Goal: Transaction & Acquisition: Purchase product/service

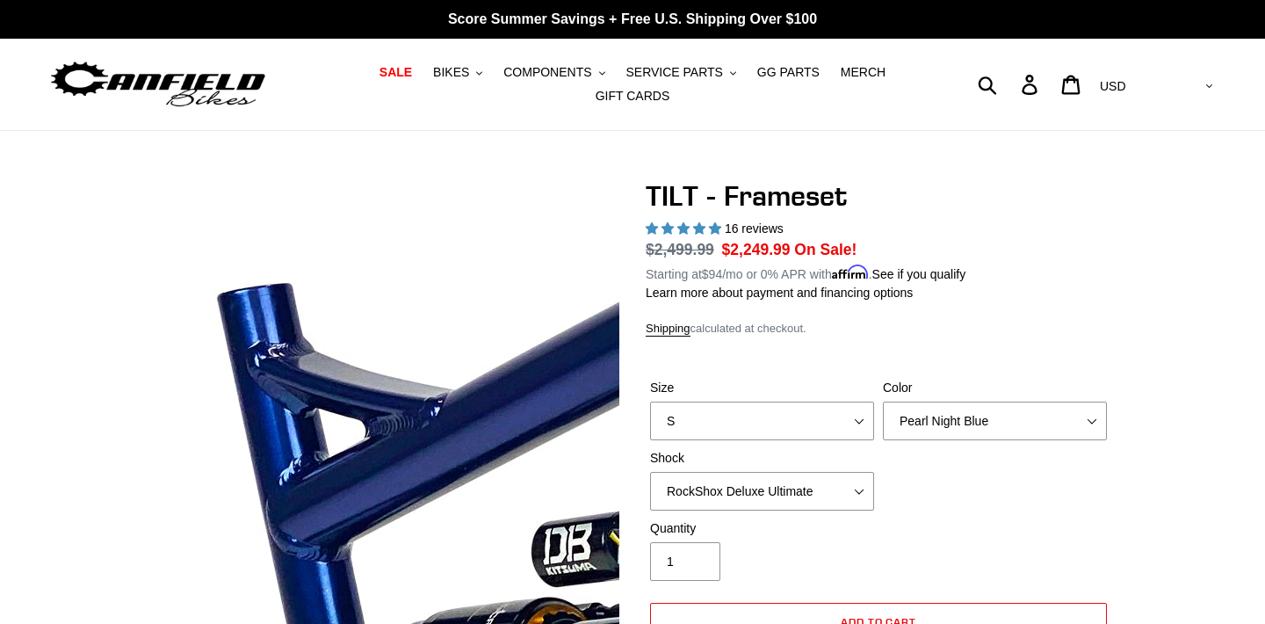
select select "RockShox Deluxe Ultimate"
select select "highest-rating"
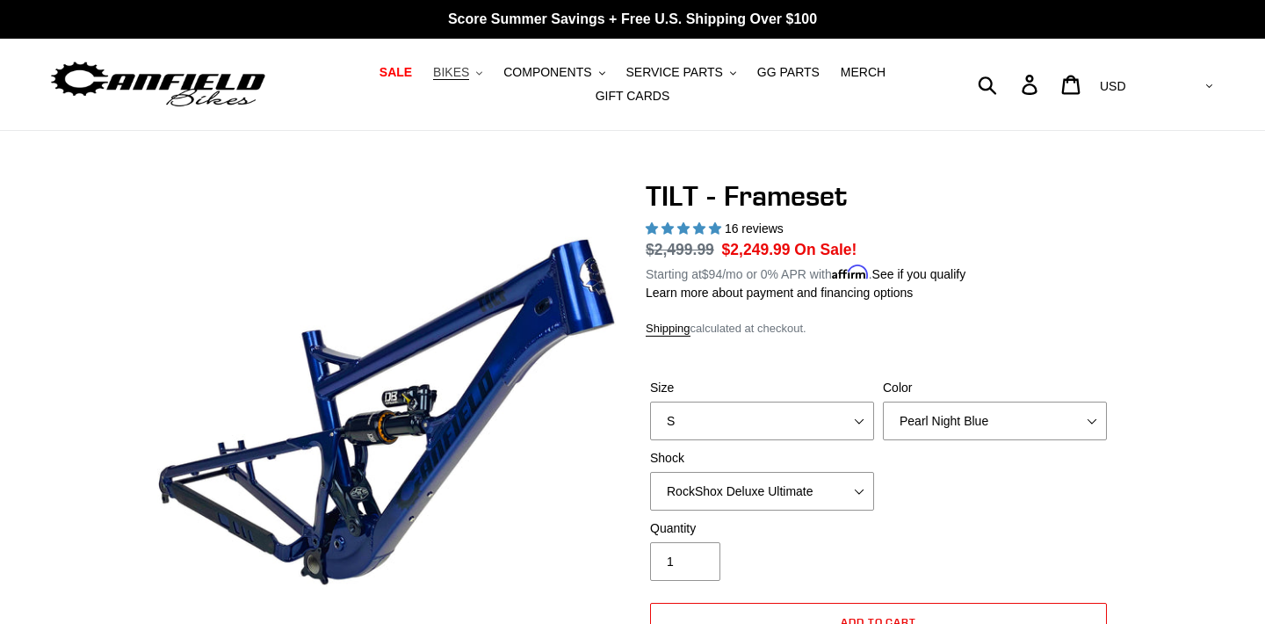
click at [469, 78] on span "BIKES" at bounding box center [451, 72] width 36 height 15
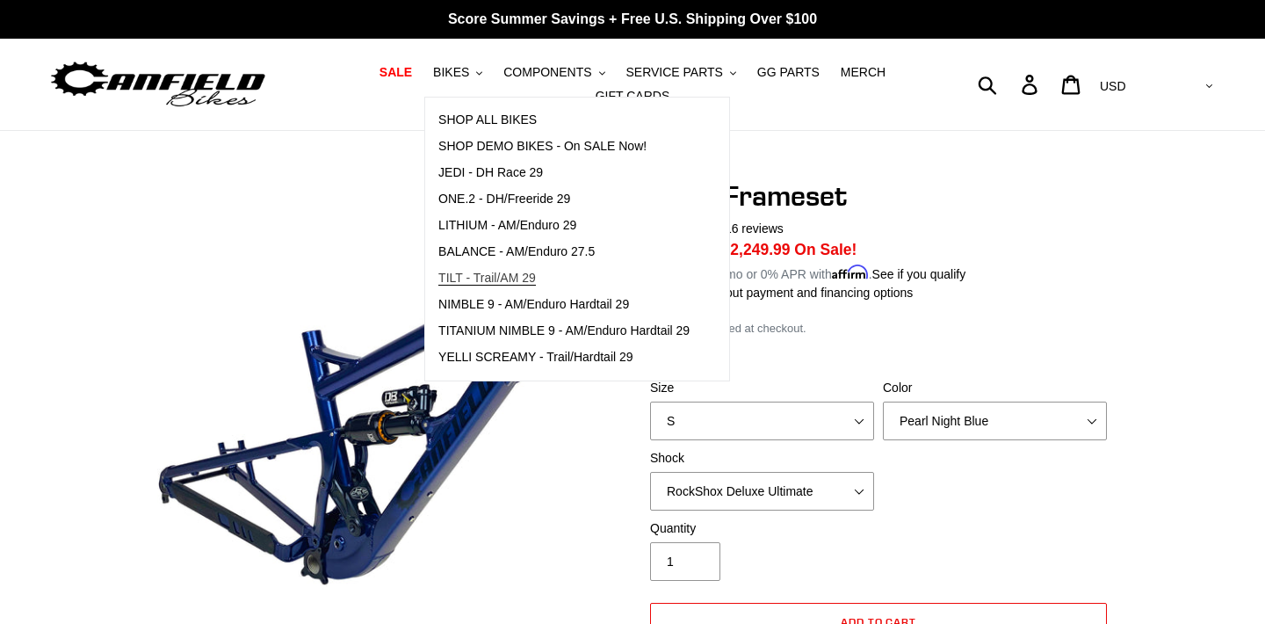
click at [490, 277] on span "TILT - Trail/AM 29" at bounding box center [487, 278] width 98 height 15
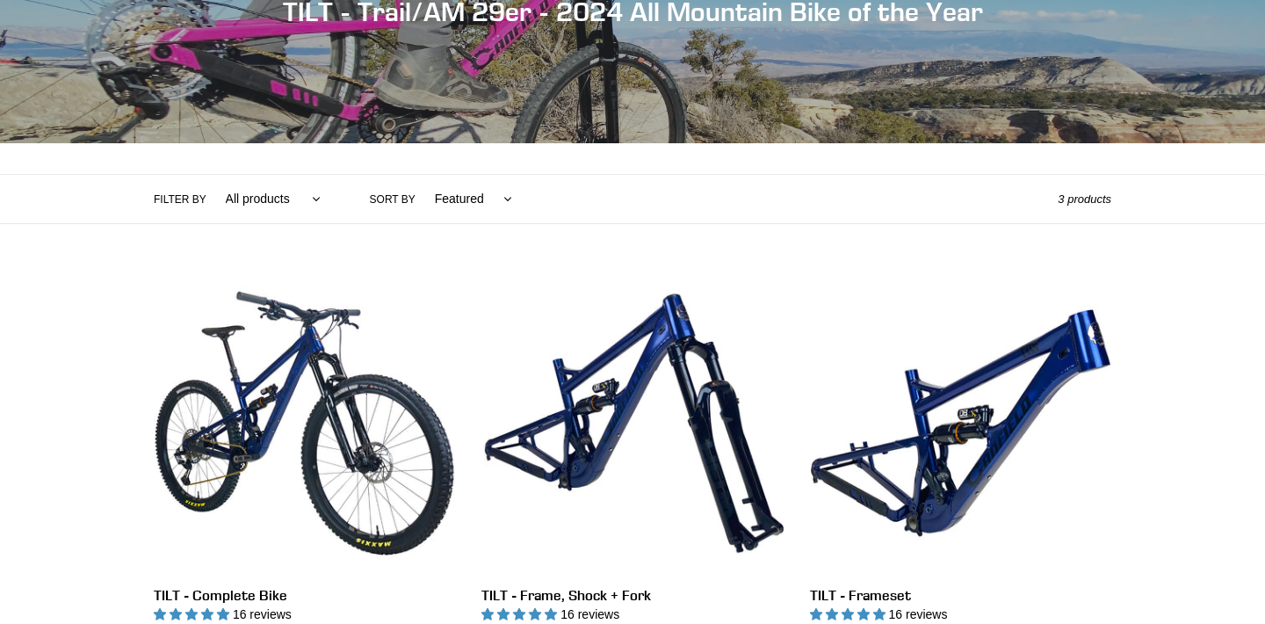
scroll to position [462, 0]
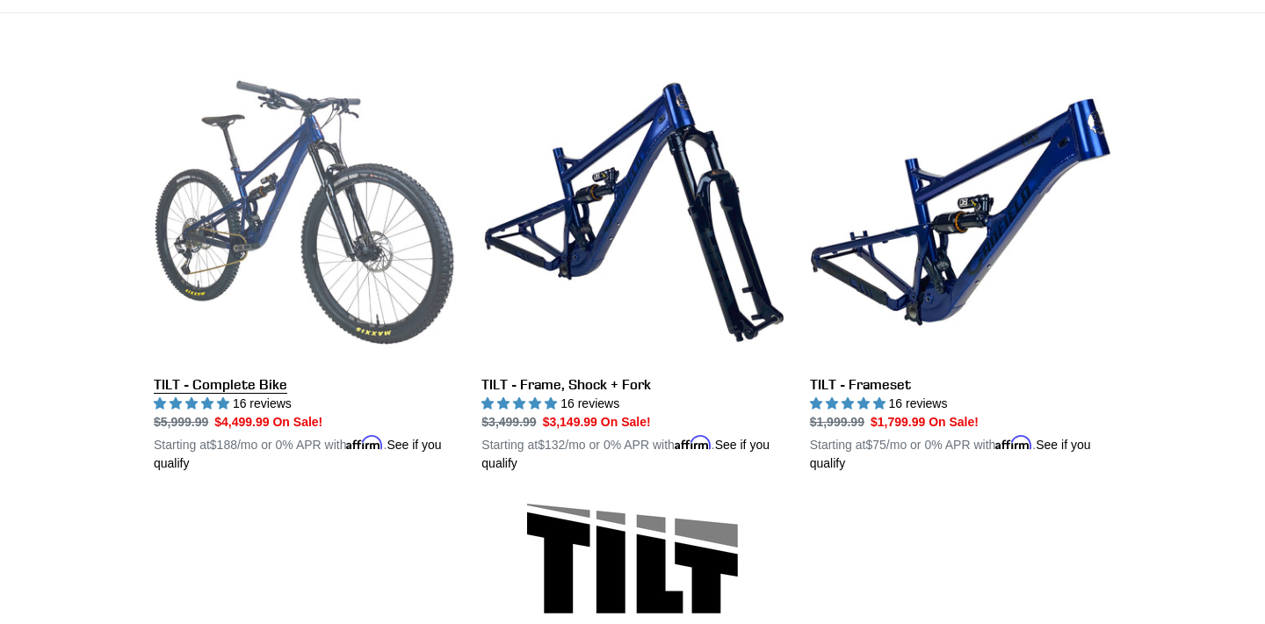
click at [223, 383] on link "TILT - Complete Bike" at bounding box center [304, 267] width 301 height 411
click at [302, 179] on link "TILT - Complete Bike" at bounding box center [304, 267] width 301 height 411
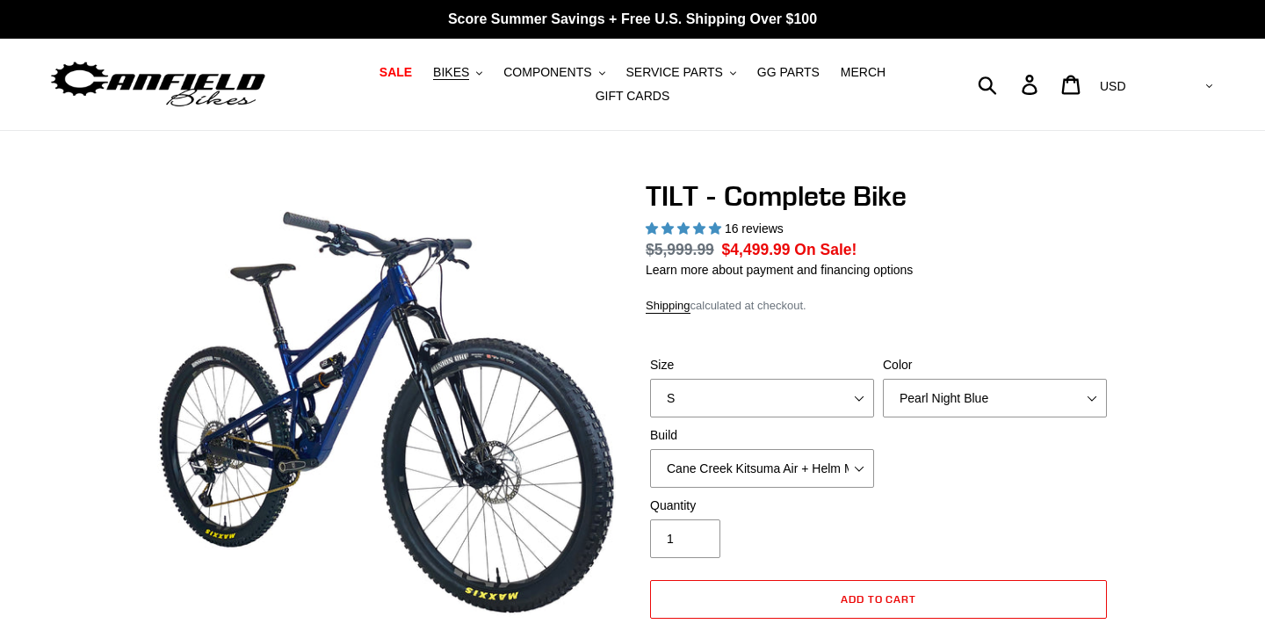
select select "highest-rating"
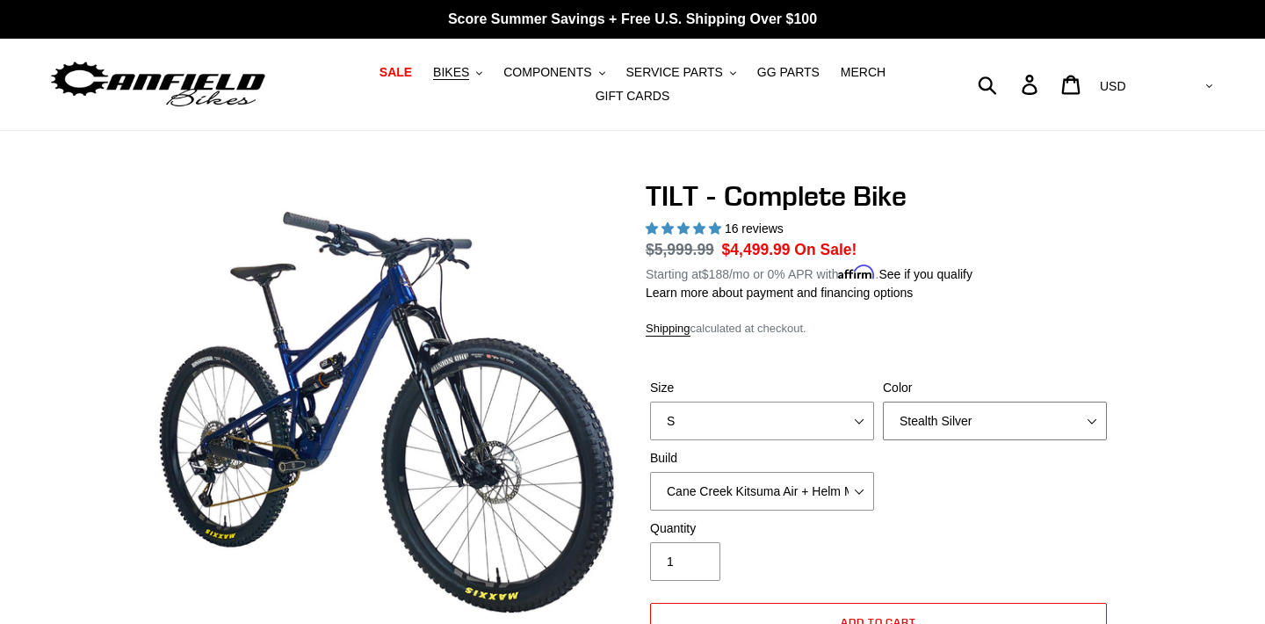
select select "Raw"
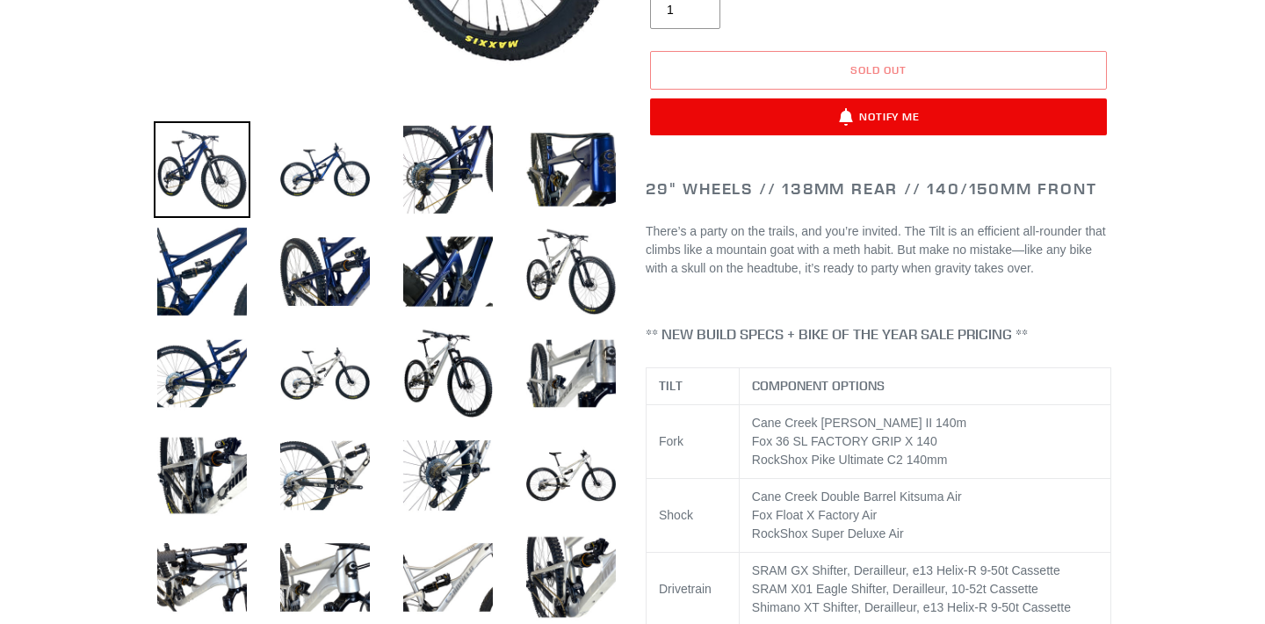
scroll to position [557, 0]
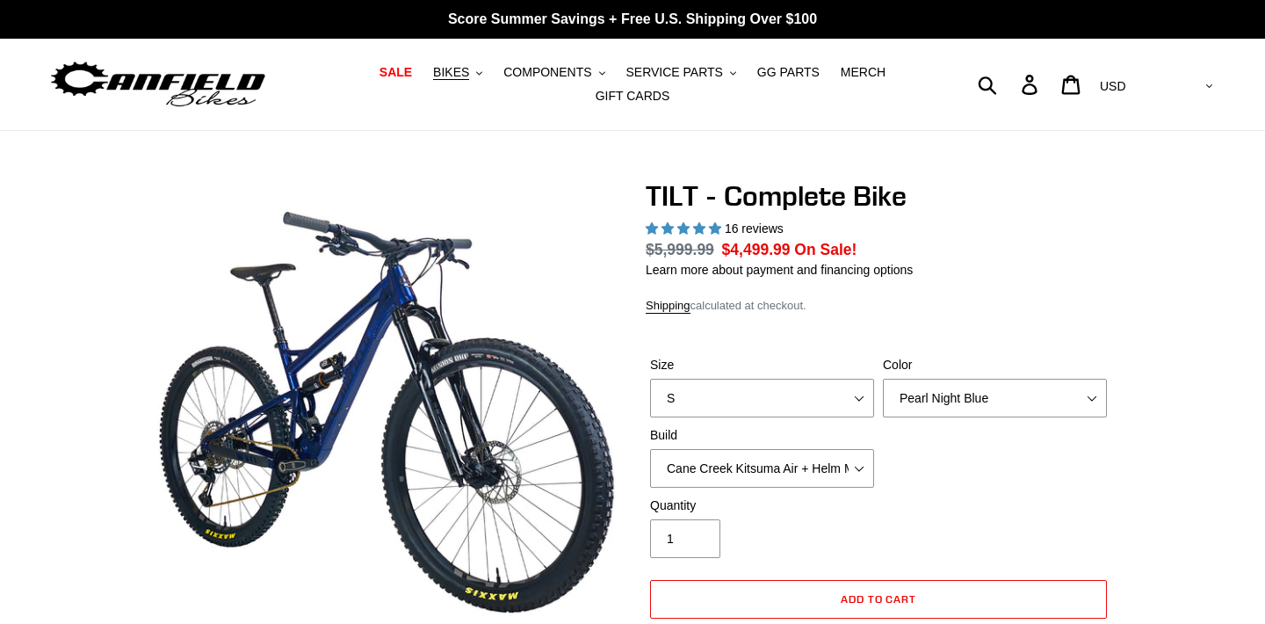
select select "highest-rating"
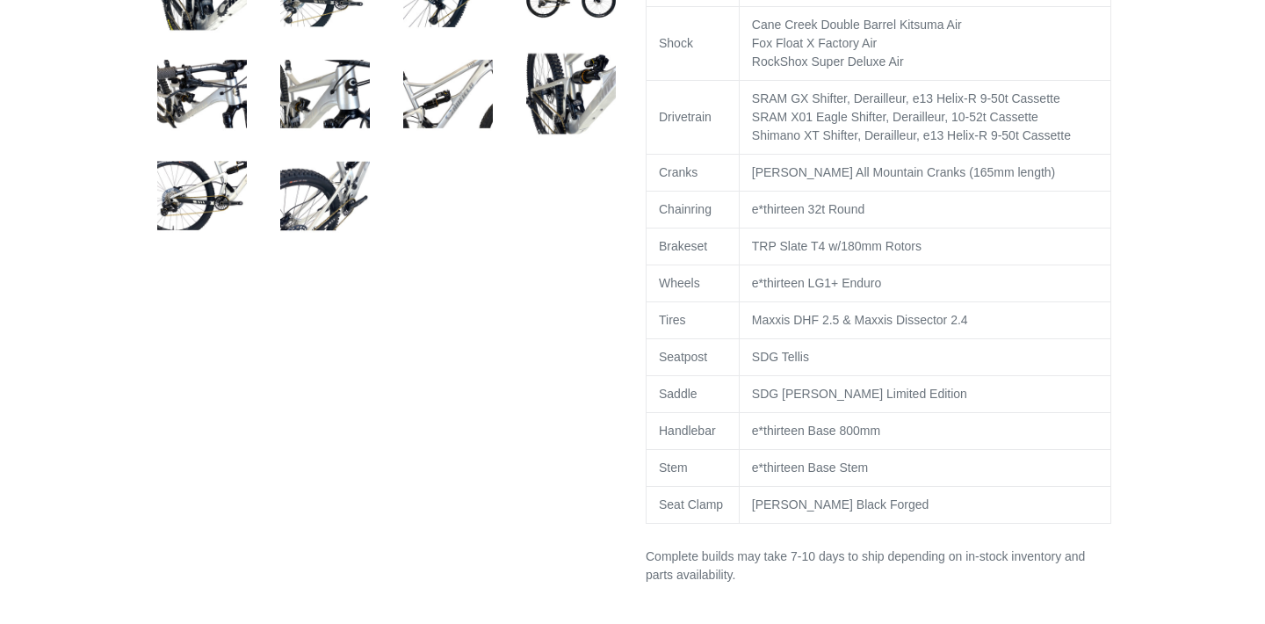
scroll to position [1035, 0]
drag, startPoint x: 911, startPoint y: 299, endPoint x: 748, endPoint y: 297, distance: 163.5
click at [748, 298] on td "e*thirteen LG1+ Enduro" at bounding box center [925, 282] width 372 height 37
copy td "e*thirteen LG1+ Enduro"
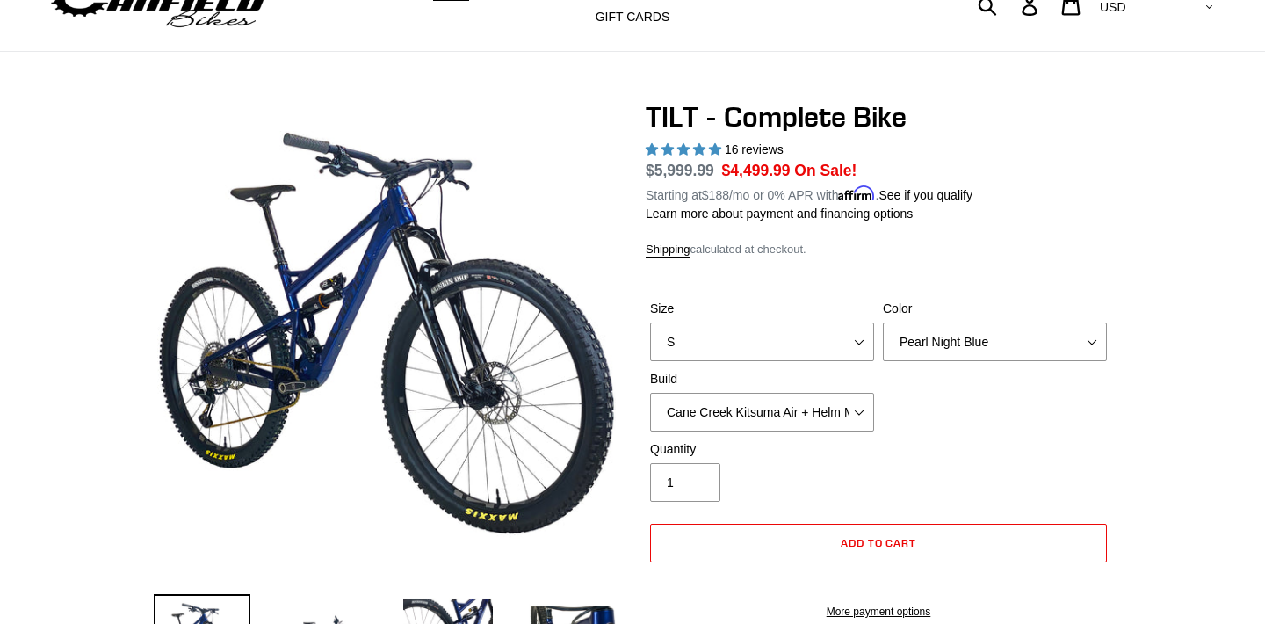
scroll to position [54, 0]
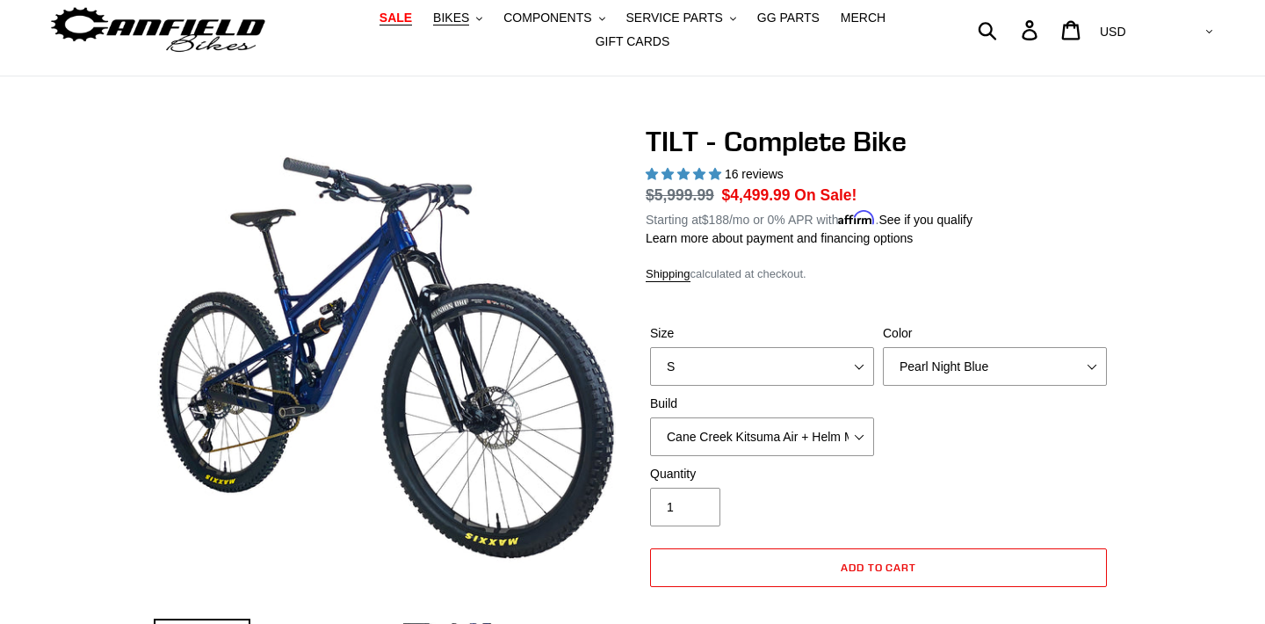
click at [408, 17] on span "SALE" at bounding box center [396, 18] width 33 height 15
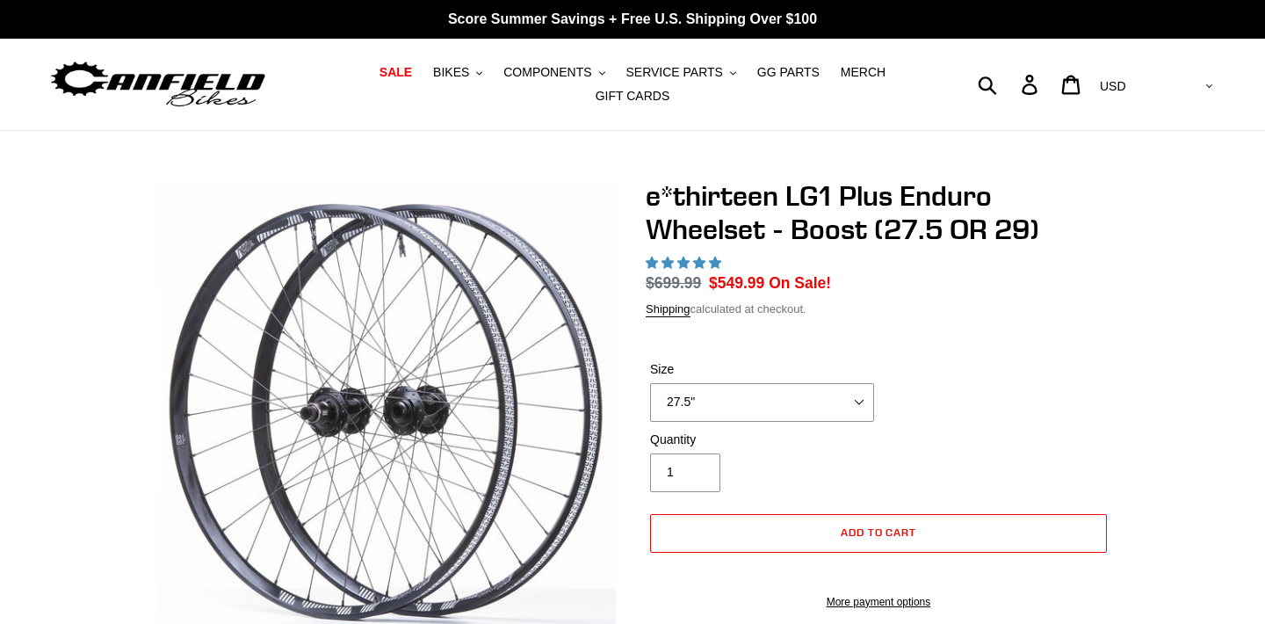
select select "highest-rating"
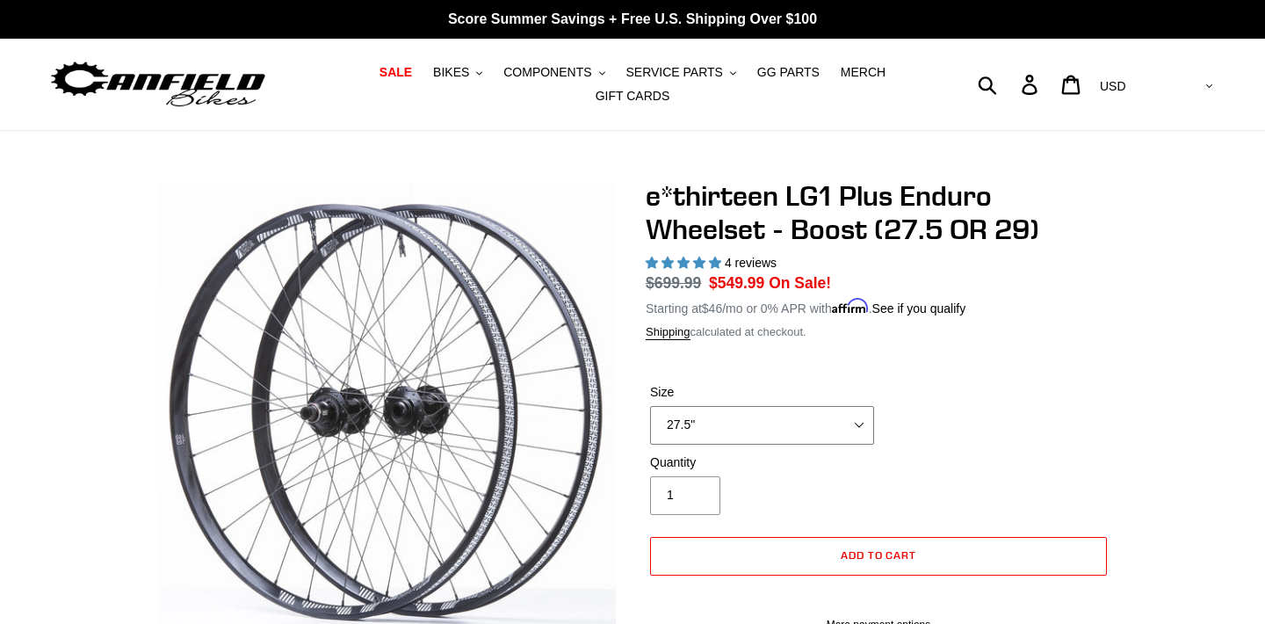
select select "29""
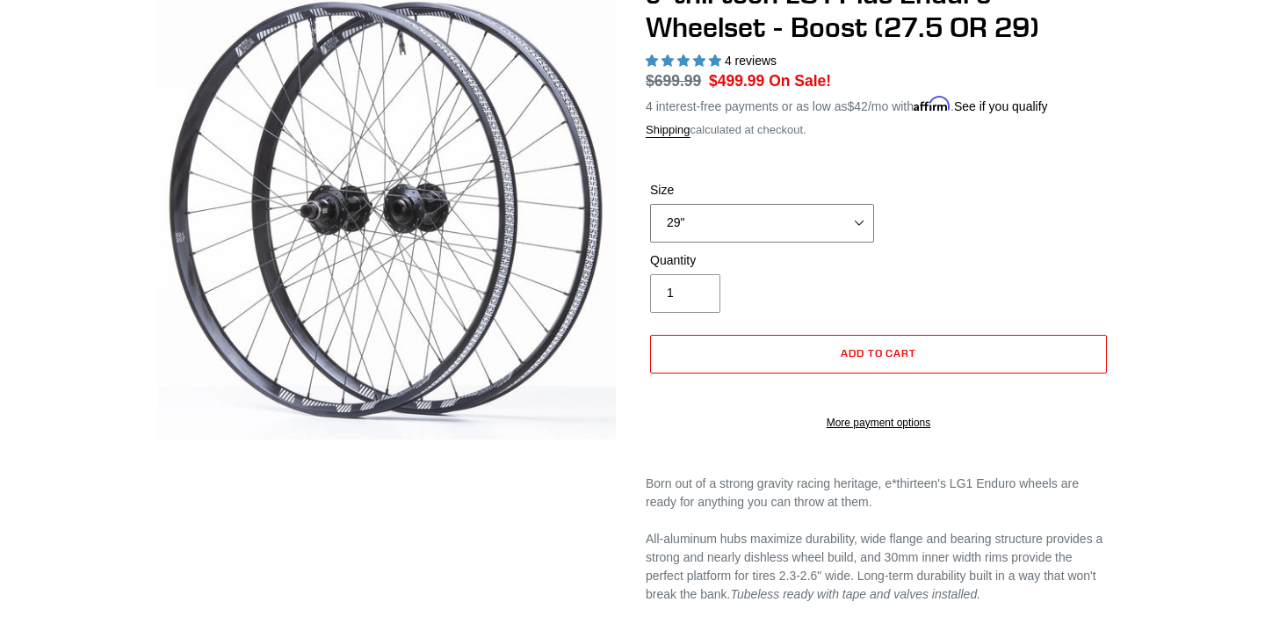
scroll to position [162, 0]
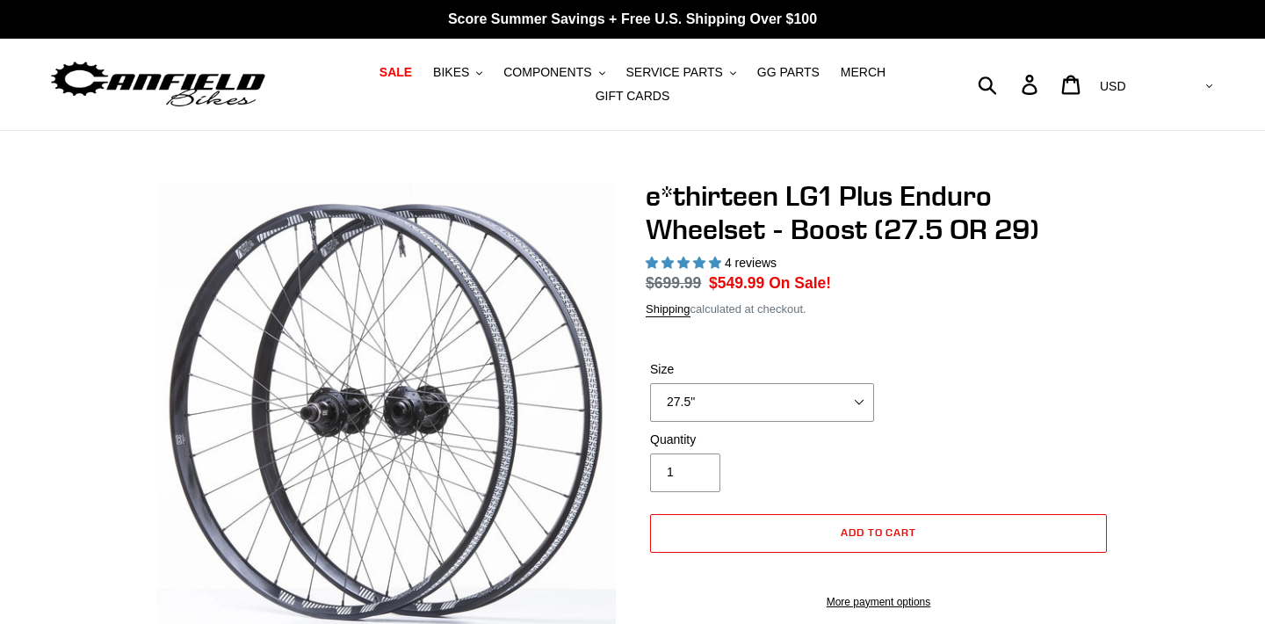
select select "highest-rating"
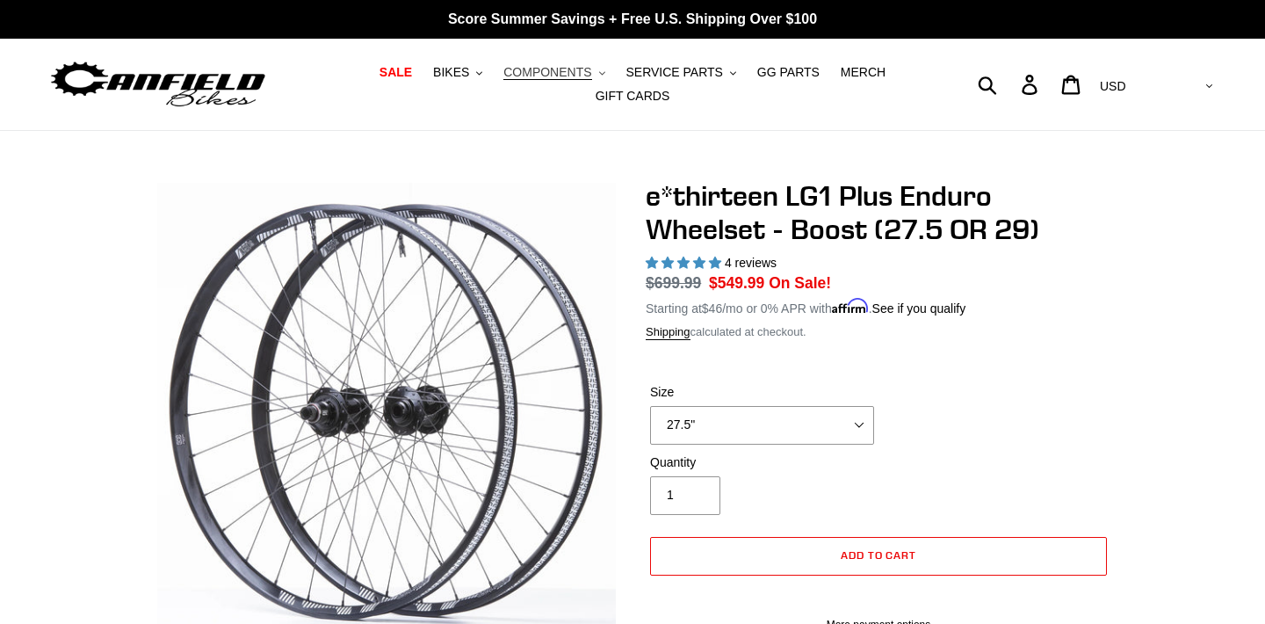
click at [591, 71] on span "COMPONENTS" at bounding box center [548, 72] width 88 height 15
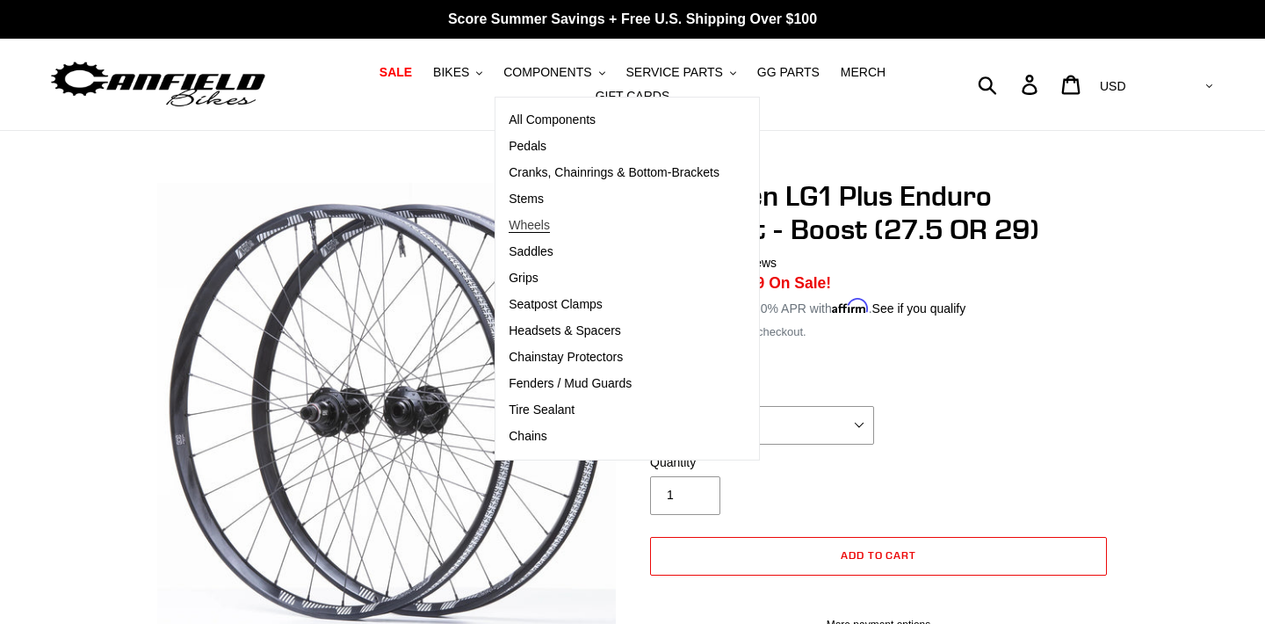
click at [535, 224] on span "Wheels" at bounding box center [529, 225] width 41 height 15
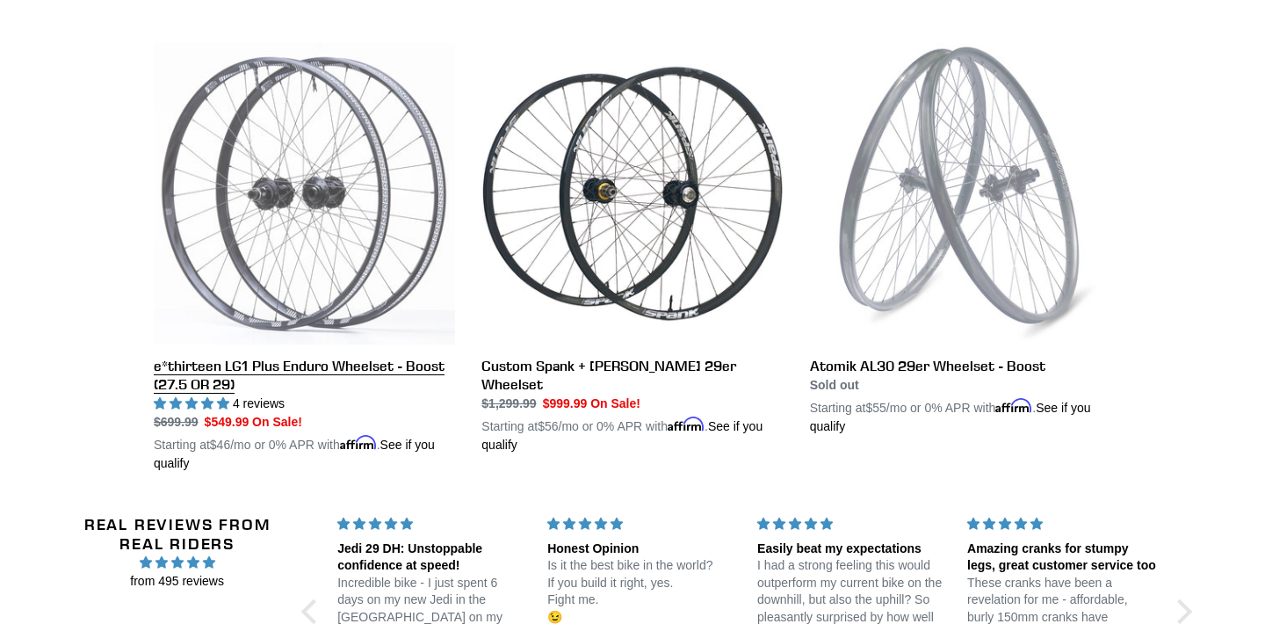
scroll to position [530, 0]
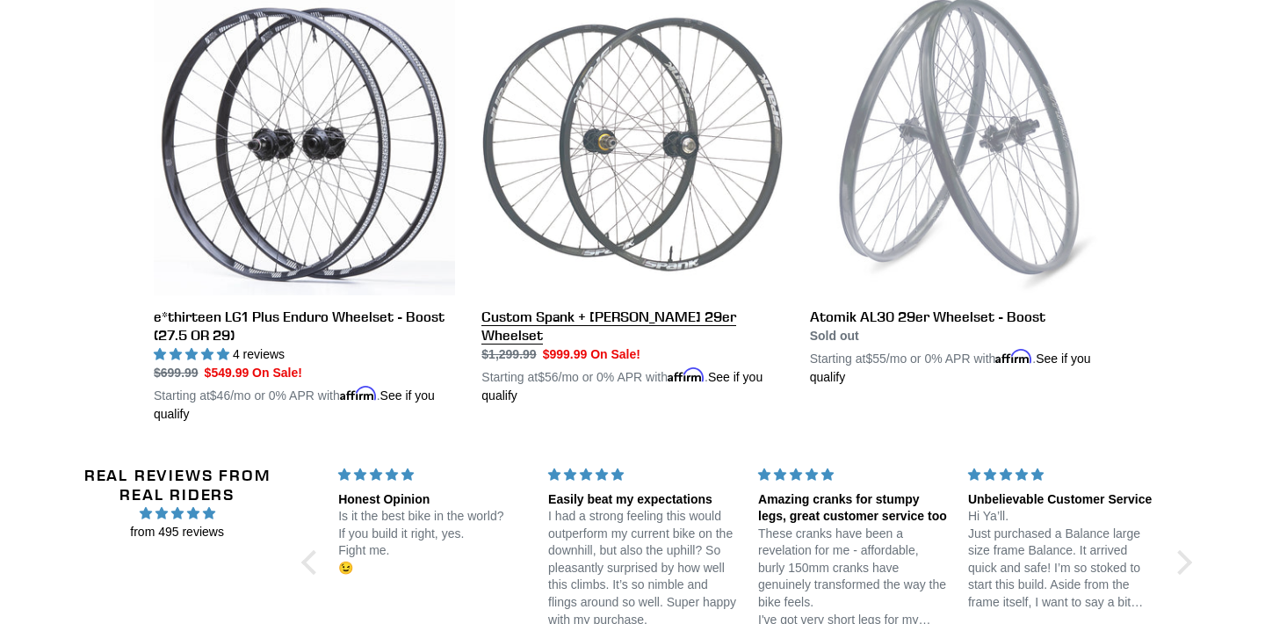
click at [710, 323] on link "Custom Spank + [PERSON_NAME] 29er Wheelset" at bounding box center [632, 199] width 301 height 411
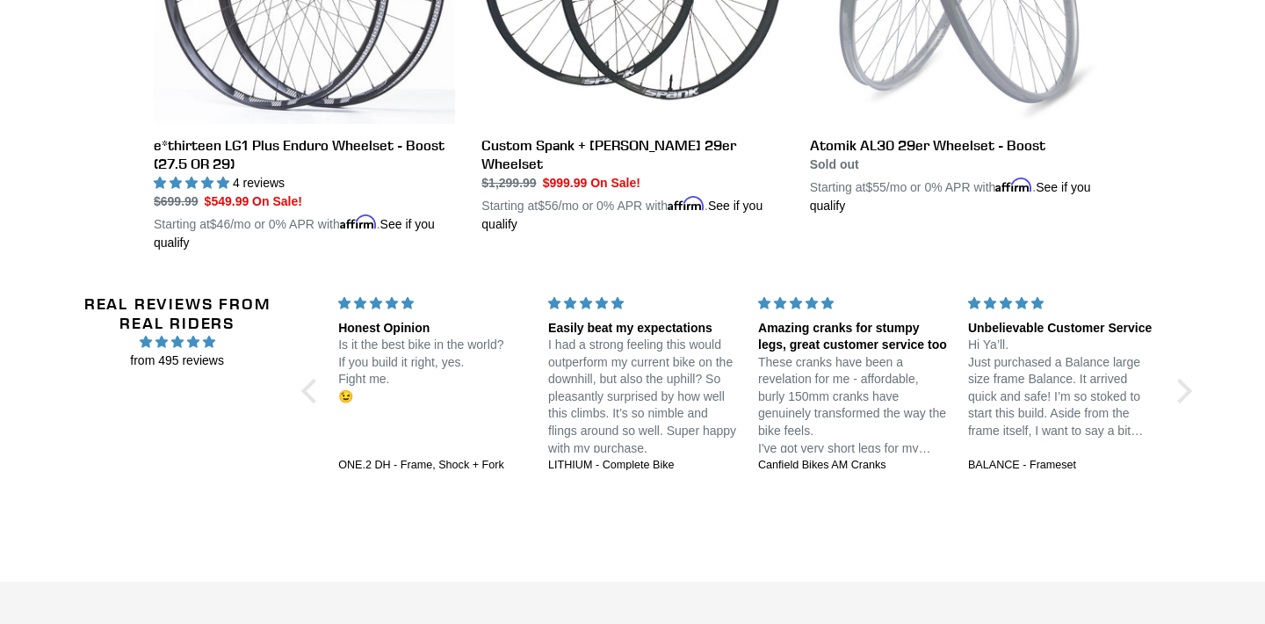
scroll to position [705, 0]
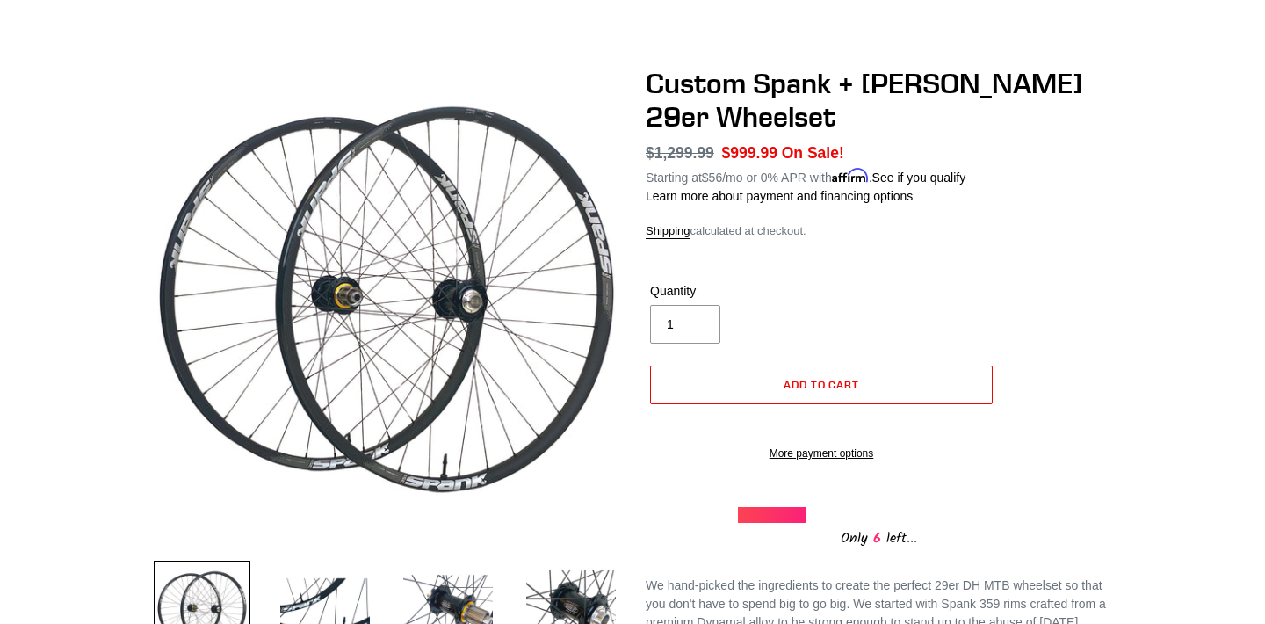
scroll to position [107, 0]
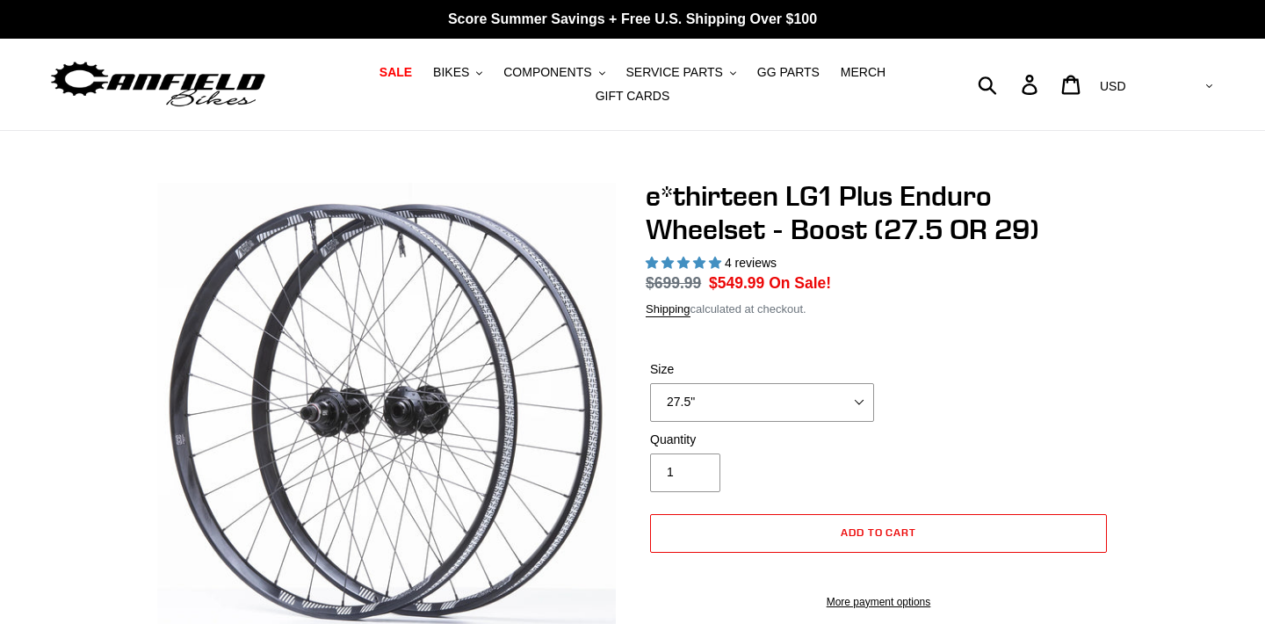
select select "highest-rating"
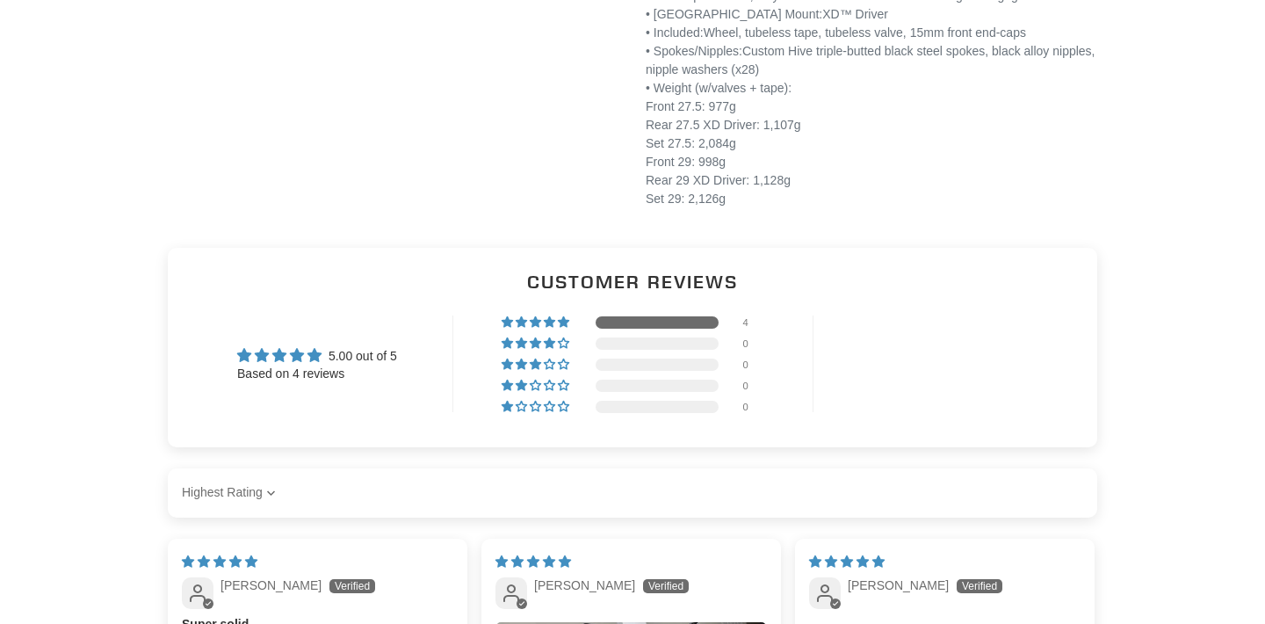
scroll to position [1351, 0]
